Goal: Task Accomplishment & Management: Manage account settings

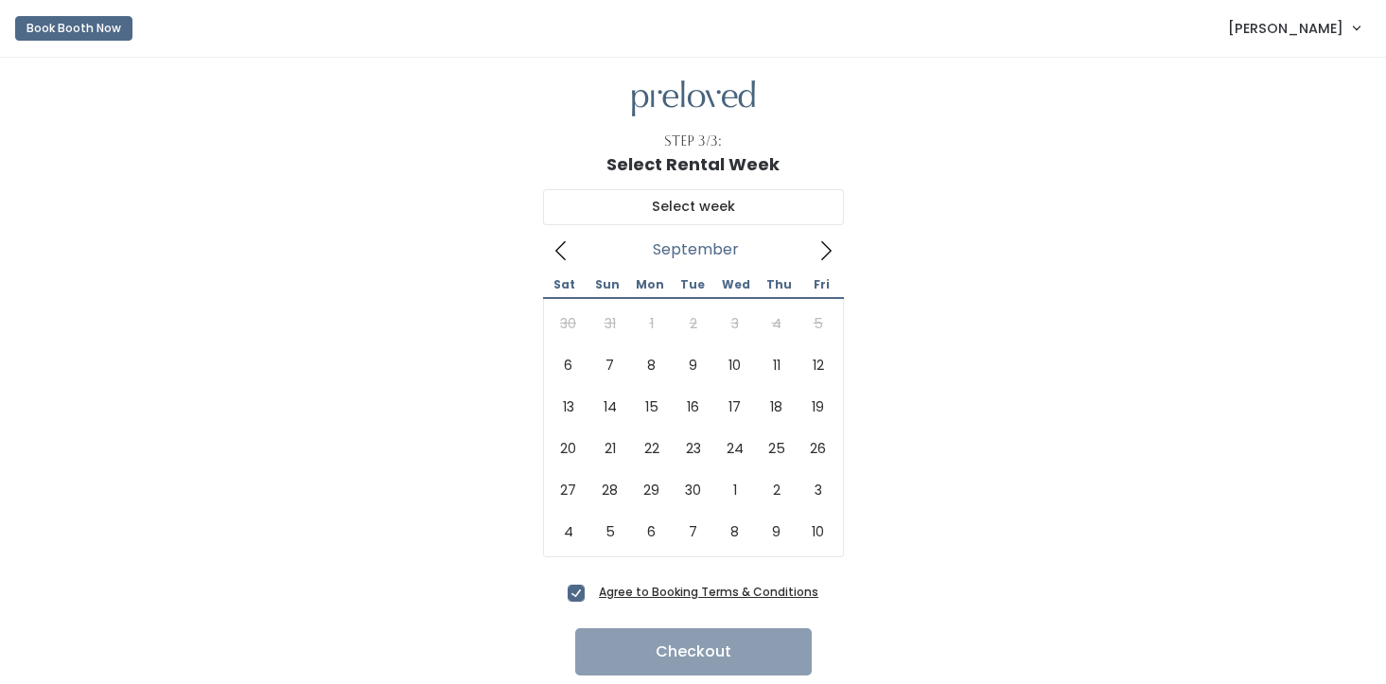
click at [1278, 35] on span "[PERSON_NAME]" at bounding box center [1285, 28] width 115 height 21
click at [1258, 76] on link "My bookings" at bounding box center [1293, 75] width 169 height 34
